Goal: Task Accomplishment & Management: Manage account settings

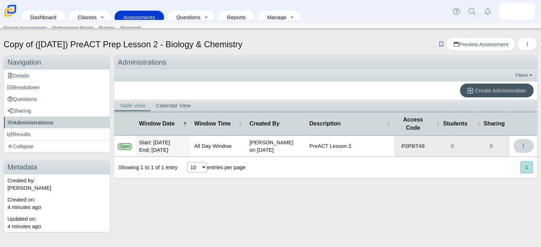
click at [526, 145] on button "More options" at bounding box center [523, 146] width 20 height 14
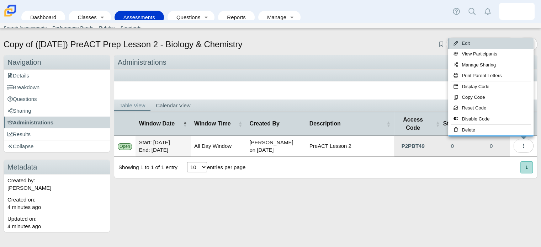
click at [467, 44] on link "Edit" at bounding box center [490, 43] width 85 height 11
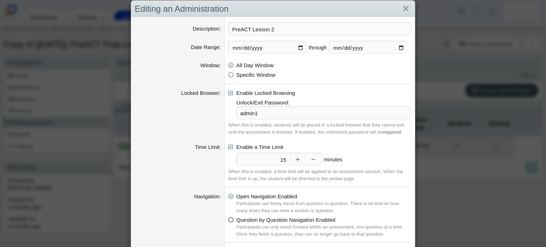
scroll to position [7, 0]
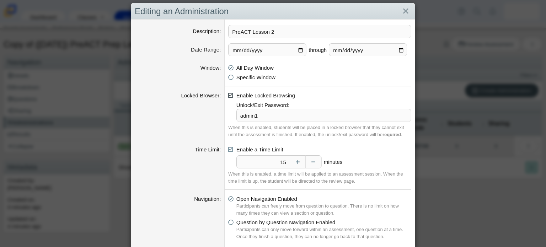
click at [228, 93] on icon at bounding box center [230, 94] width 5 height 5
click at [228, 93] on input "Enable Locked Browsing" at bounding box center [230, 93] width 5 height 5
checkbox input "false"
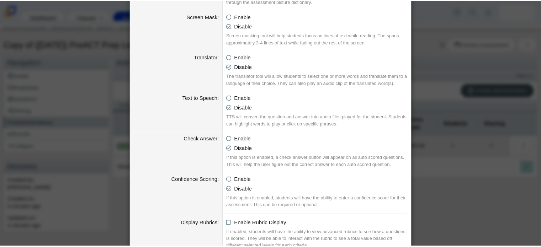
scroll to position [741, 0]
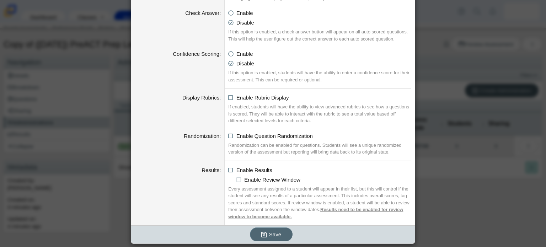
click at [269, 231] on span "Save" at bounding box center [275, 234] width 12 height 6
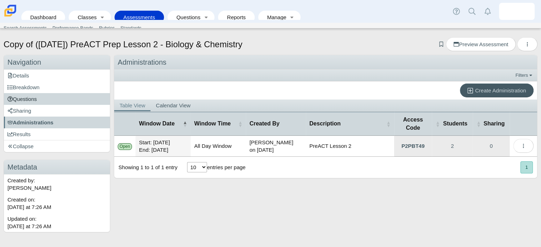
click at [52, 96] on link "Questions" at bounding box center [57, 99] width 106 height 12
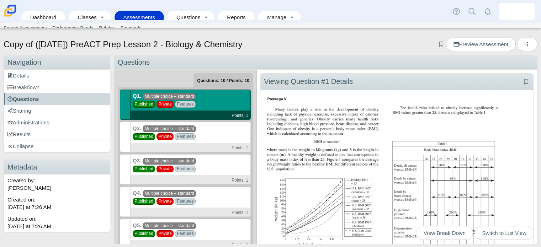
click at [194, 124] on div "Q2. Multiple choice – standard Published Private Features Points: 1" at bounding box center [190, 137] width 120 height 30
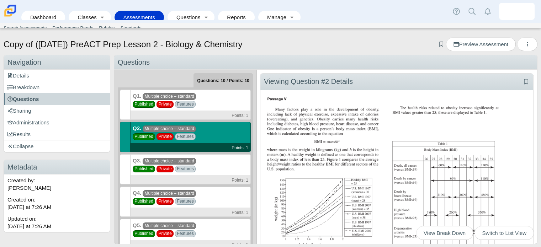
click at [183, 94] on span "Multiple choice – standard" at bounding box center [169, 96] width 53 height 7
